Goal: Find specific page/section: Find specific page/section

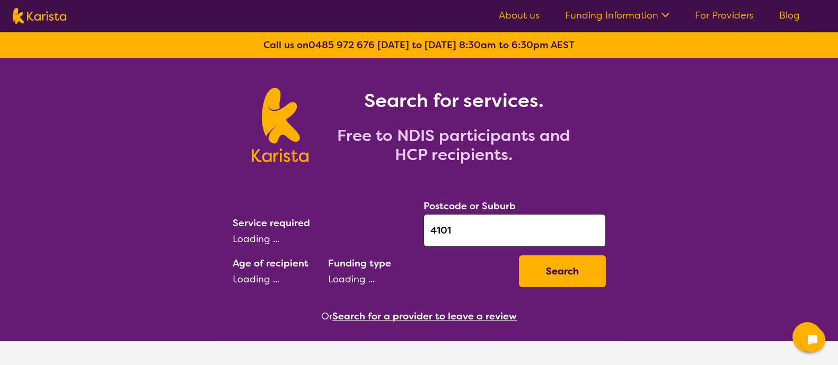
select select "AD"
select select "NDIS"
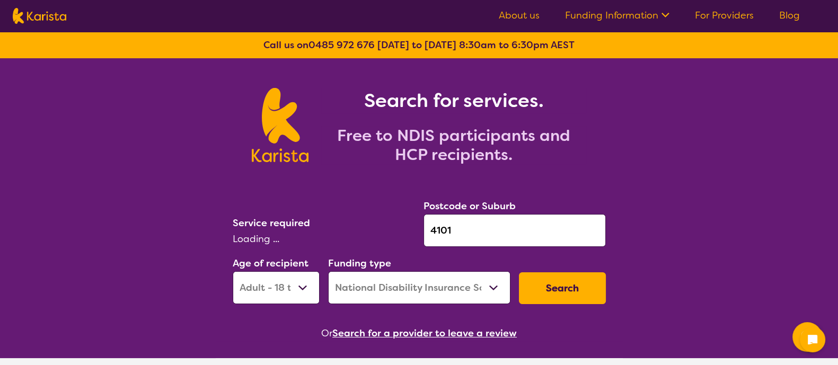
select select "Psychology"
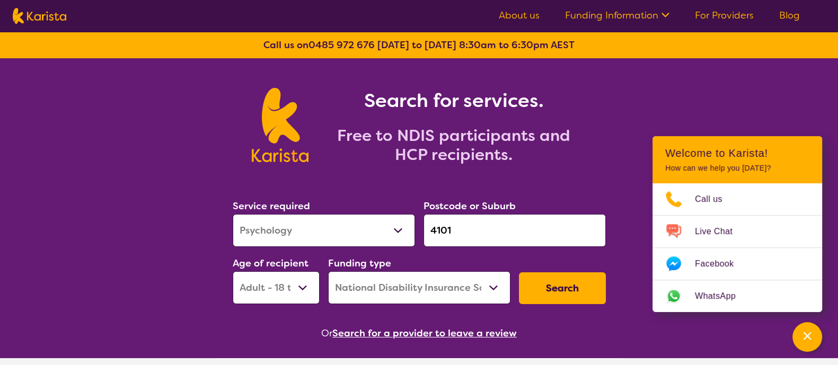
click at [423, 330] on button "Search for a provider to leave a review" at bounding box center [424, 334] width 185 height 16
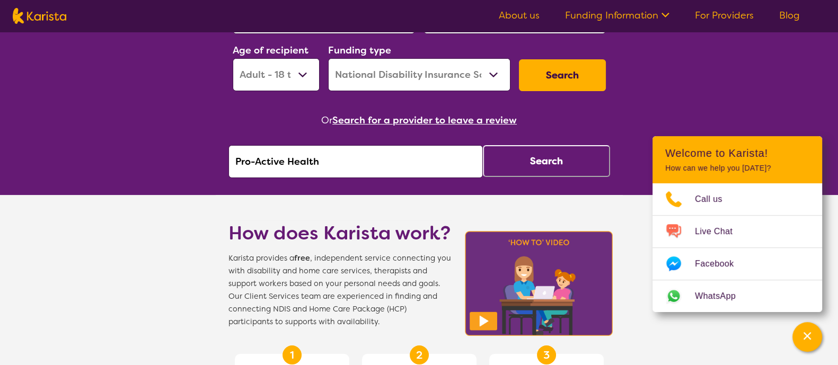
scroll to position [220, 0]
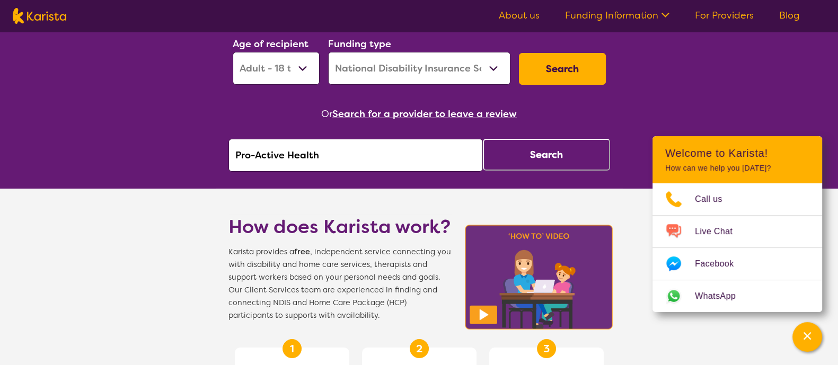
drag, startPoint x: 327, startPoint y: 154, endPoint x: 190, endPoint y: 142, distance: 137.4
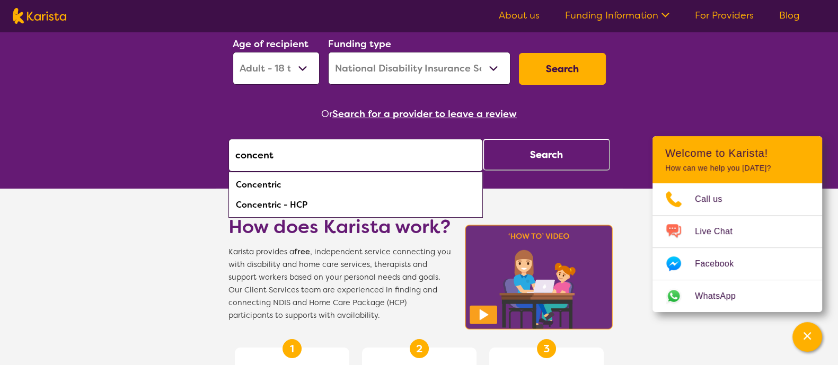
click at [268, 187] on div "Concentric" at bounding box center [356, 185] width 244 height 20
type input "Concentric"
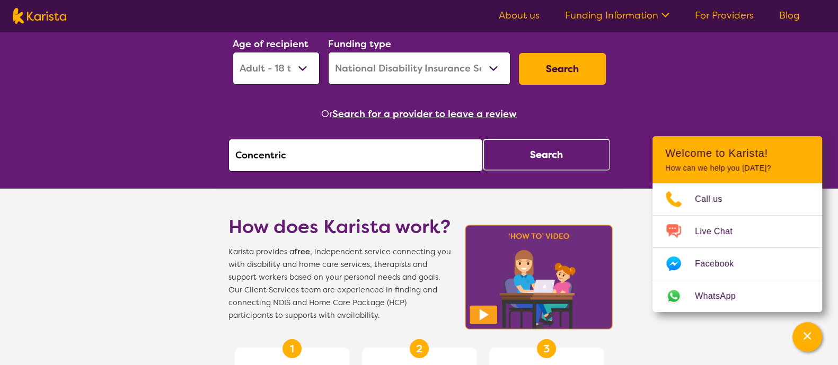
click at [557, 147] on button "Search" at bounding box center [546, 155] width 127 height 32
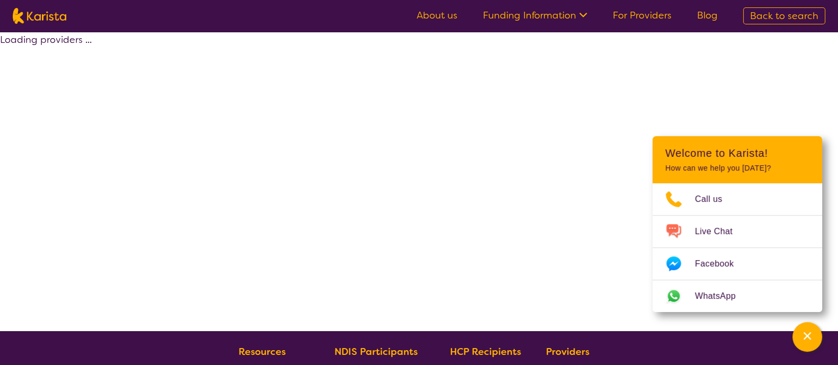
select select "by_score"
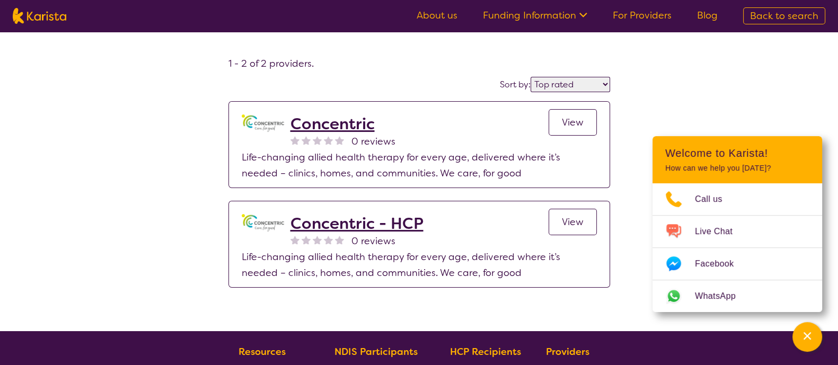
click at [356, 128] on h2 "Concentric" at bounding box center [343, 124] width 105 height 19
